Goal: Find specific page/section: Find specific page/section

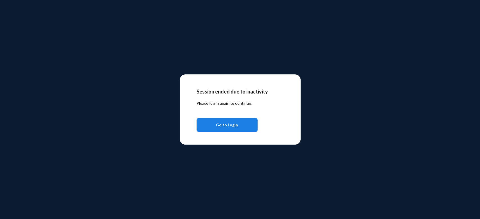
click at [236, 125] on span "Go to Login" at bounding box center [227, 125] width 22 height 10
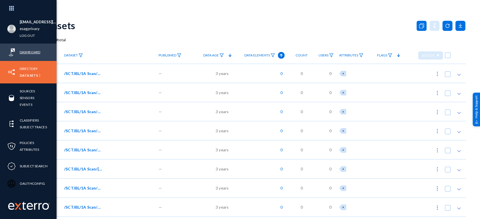
click at [25, 52] on link "Dashboard" at bounding box center [30, 52] width 21 height 6
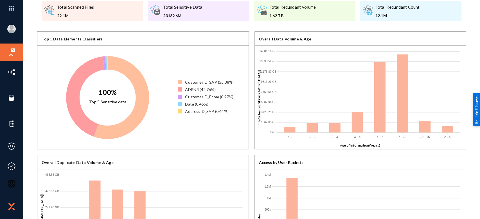
scroll to position [38, 0]
